Goal: Task Accomplishment & Management: Use online tool/utility

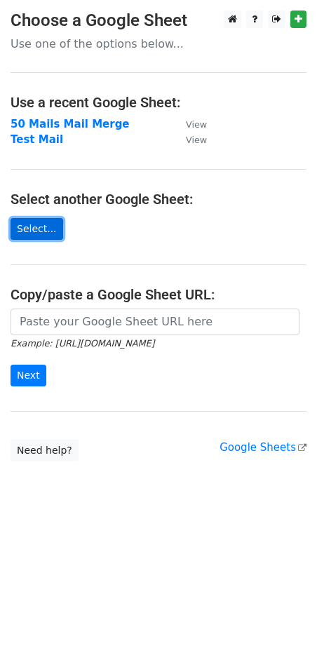
click at [22, 218] on link "Select..." at bounding box center [37, 229] width 53 height 22
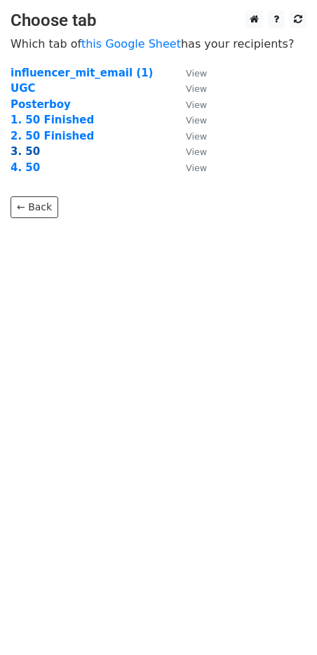
click at [28, 149] on strong "3. 50" at bounding box center [25, 151] width 29 height 13
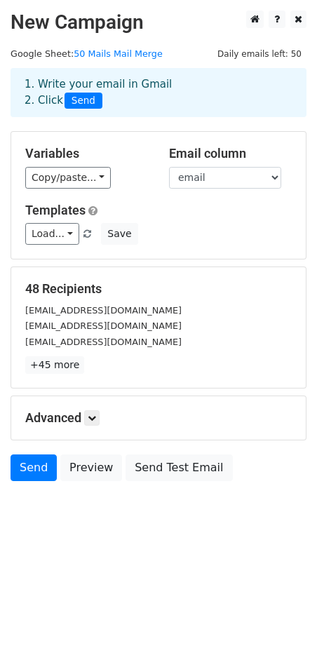
click at [189, 205] on h5 "Templates" at bounding box center [158, 210] width 266 height 15
click at [90, 181] on link "Copy/paste..." at bounding box center [68, 178] width 86 height 22
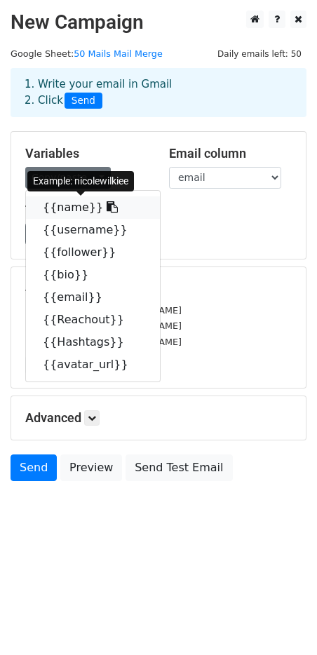
click at [74, 204] on link "{{name}}" at bounding box center [93, 207] width 134 height 22
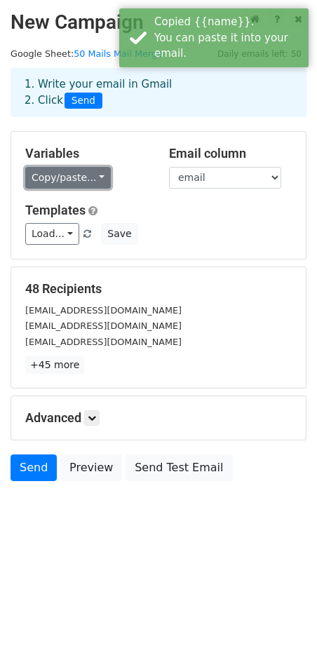
click at [38, 179] on link "Copy/paste..." at bounding box center [68, 178] width 86 height 22
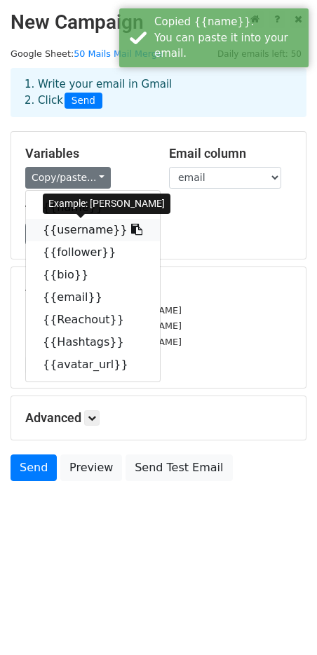
click at [65, 224] on link "{{username}}" at bounding box center [93, 230] width 134 height 22
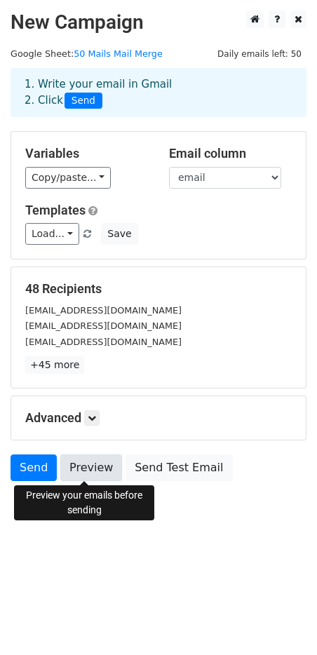
click at [81, 466] on link "Preview" at bounding box center [91, 467] width 62 height 27
click at [118, 606] on html "New Campaign Daily emails left: 50 Google Sheet: 50 Mails Mail Merge 1. Write y…" at bounding box center [158, 327] width 317 height 655
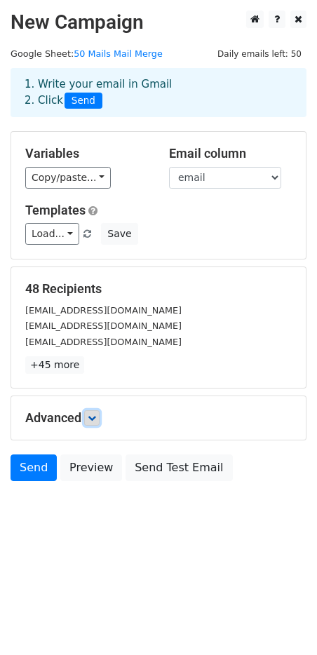
click at [100, 421] on link at bounding box center [91, 417] width 15 height 15
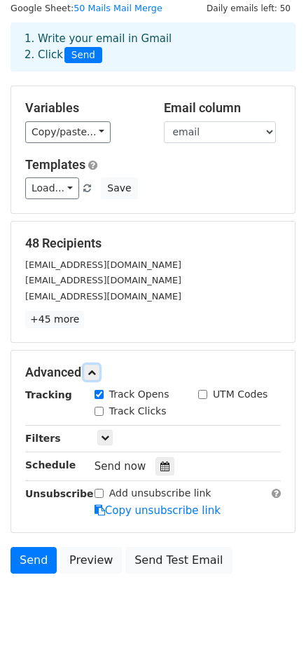
scroll to position [70, 0]
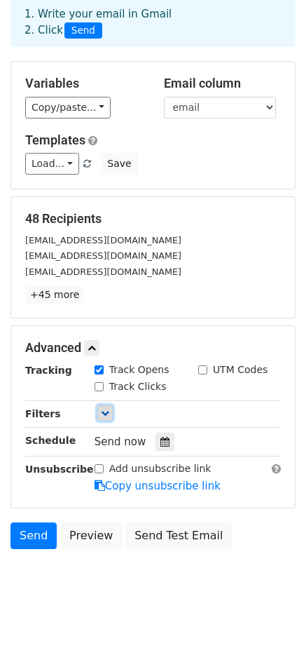
click at [106, 414] on icon at bounding box center [105, 413] width 8 height 8
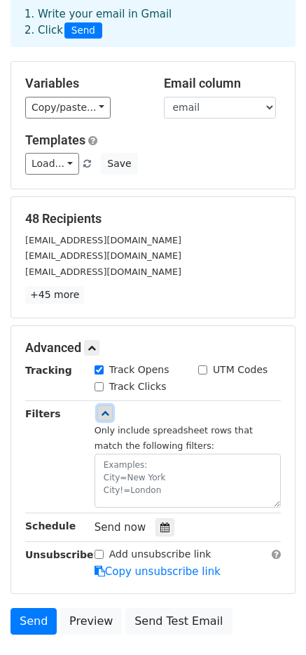
click at [106, 411] on icon at bounding box center [105, 413] width 8 height 8
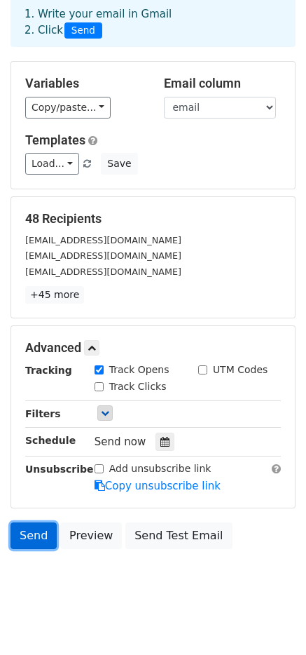
click at [26, 537] on link "Send" at bounding box center [34, 535] width 46 height 27
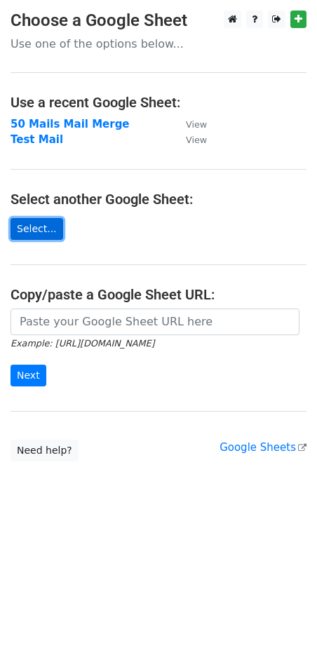
click at [44, 226] on link "Select..." at bounding box center [37, 229] width 53 height 22
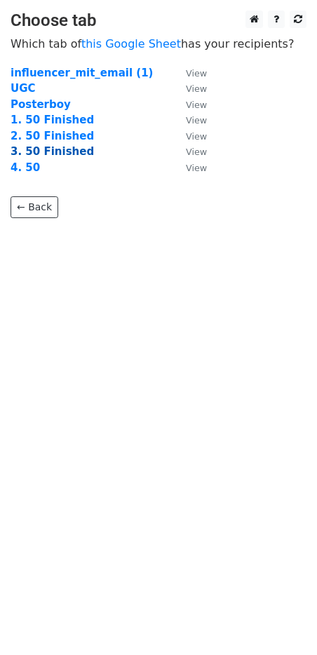
click at [48, 151] on strong "3. 50 Finished" at bounding box center [52, 151] width 83 height 13
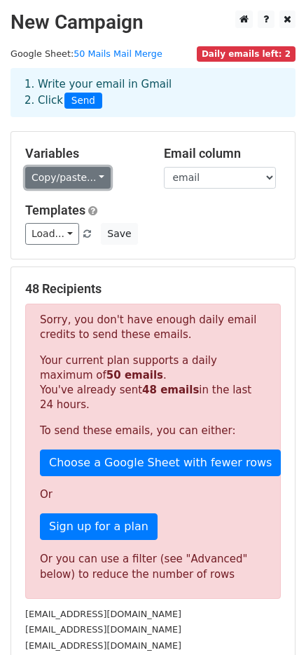
click at [48, 176] on link "Copy/paste..." at bounding box center [68, 178] width 86 height 22
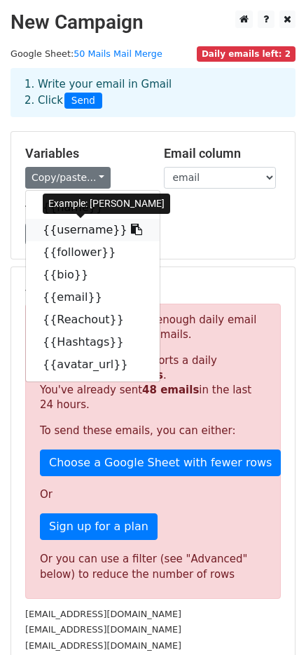
click at [65, 228] on link "{{username}}" at bounding box center [93, 230] width 134 height 22
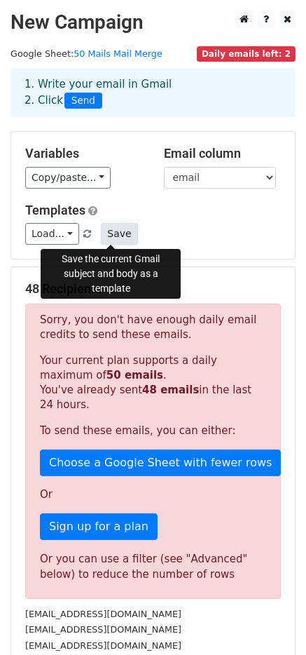
click at [118, 235] on button "Save" at bounding box center [119, 234] width 36 height 22
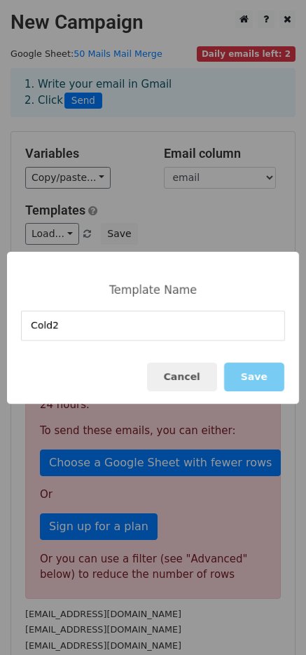
type input "Cold2"
click at [254, 373] on button "Save" at bounding box center [254, 376] width 60 height 29
